Goal: Transaction & Acquisition: Purchase product/service

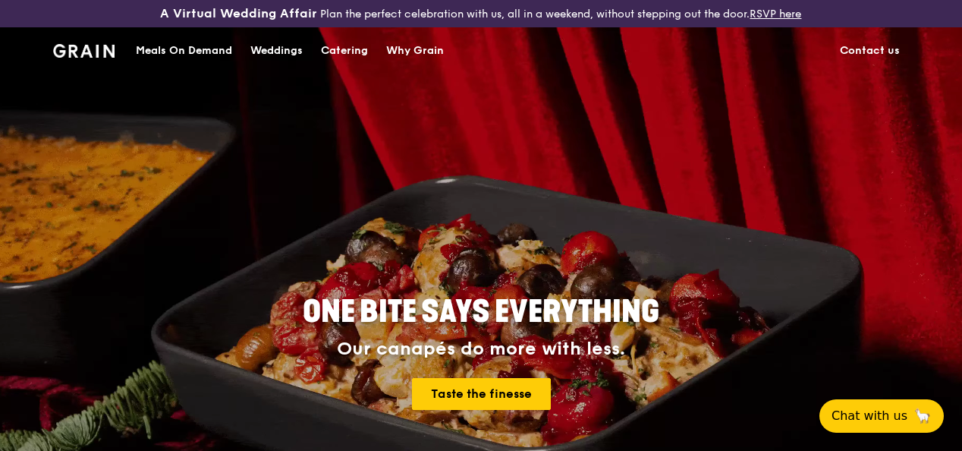
click at [174, 59] on div "Meals On Demand" at bounding box center [184, 51] width 96 height 46
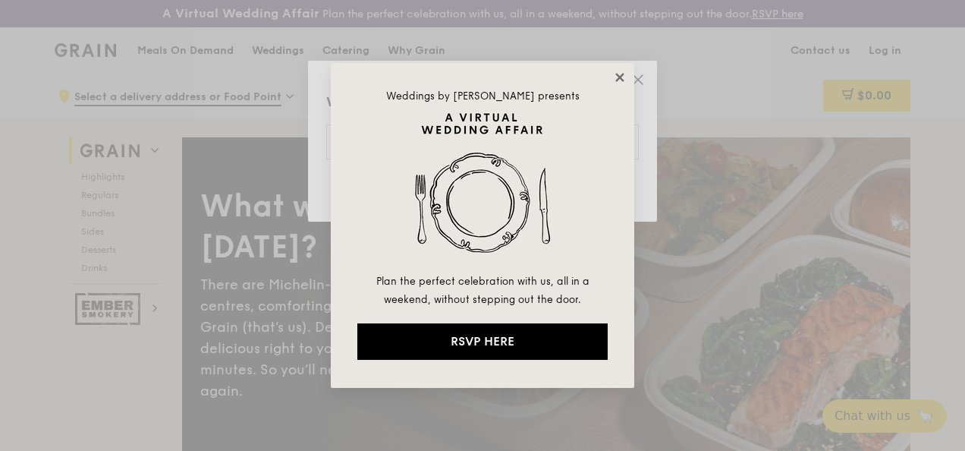
click at [619, 77] on icon at bounding box center [619, 77] width 8 height 8
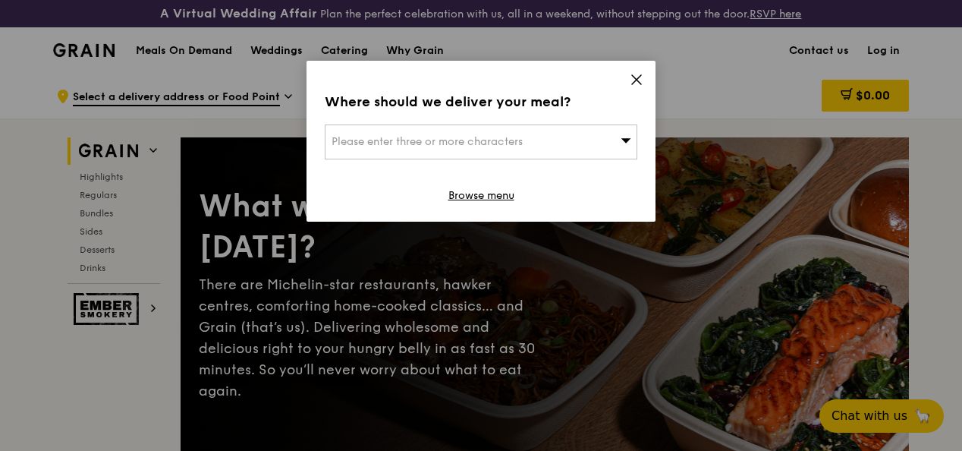
click at [635, 79] on icon at bounding box center [636, 79] width 9 height 9
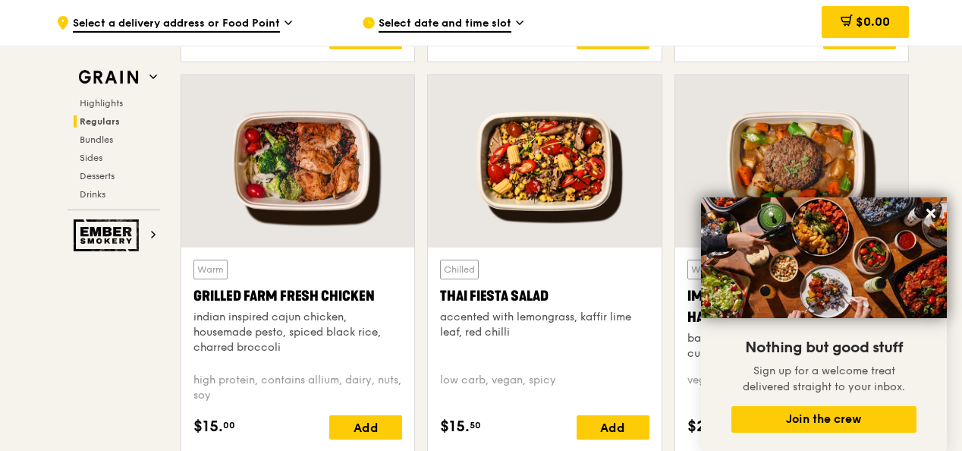
scroll to position [1820, 0]
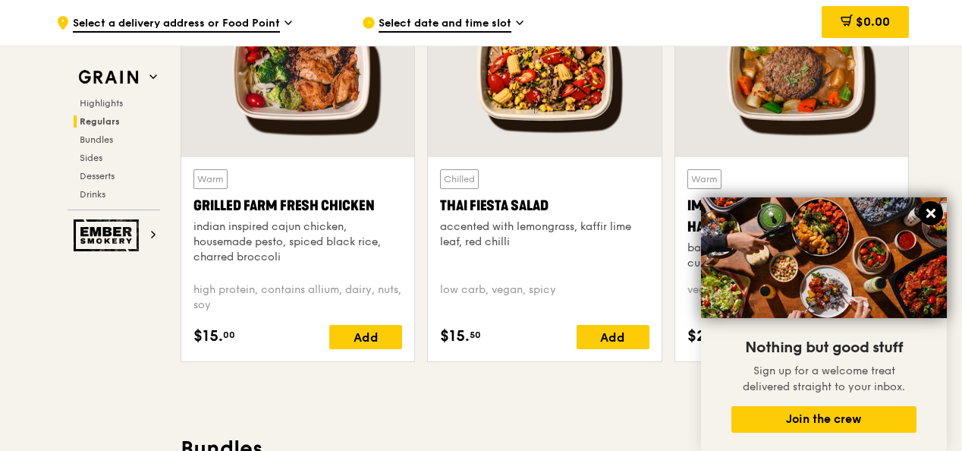
click at [925, 209] on icon at bounding box center [931, 213] width 14 height 14
